Goal: Obtain resource: Download file/media

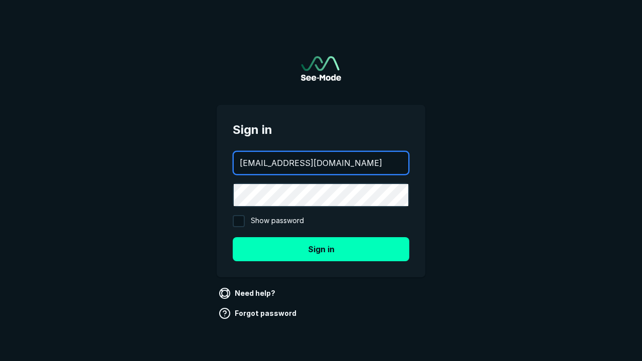
type input "[EMAIL_ADDRESS][DOMAIN_NAME]"
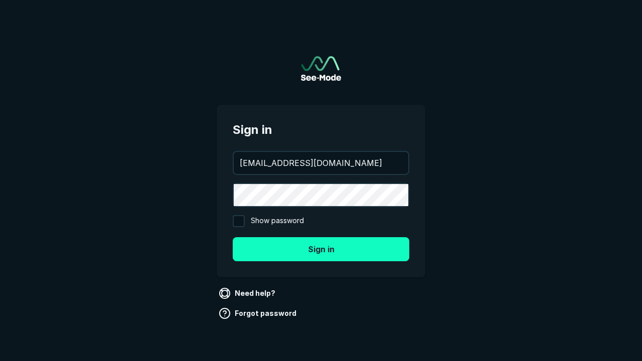
click at [321, 249] on button "Sign in" at bounding box center [321, 249] width 177 height 24
